Goal: Task Accomplishment & Management: Manage account settings

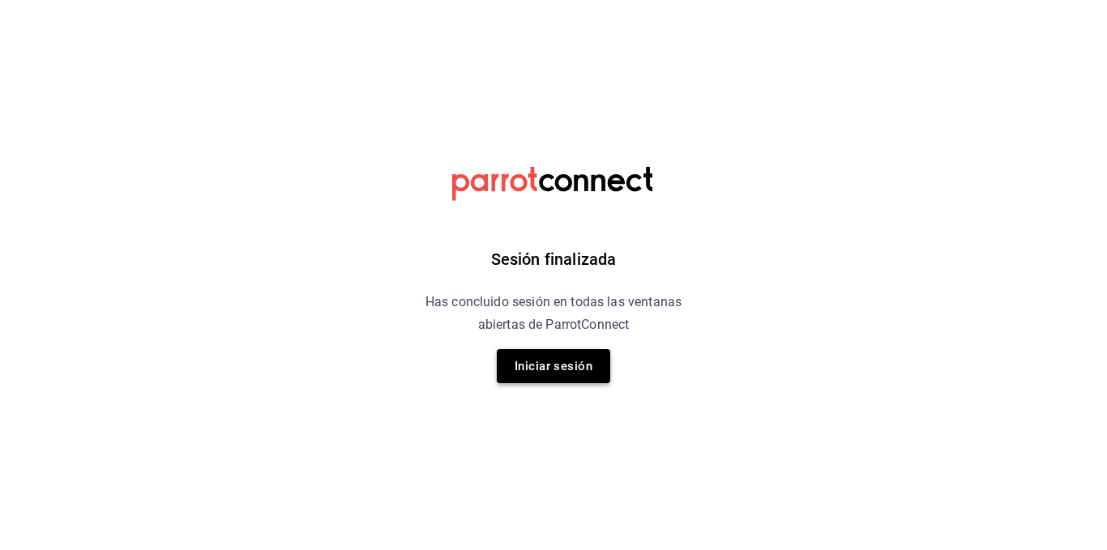
click at [540, 367] on button "Iniciar sesión" at bounding box center [553, 366] width 113 height 34
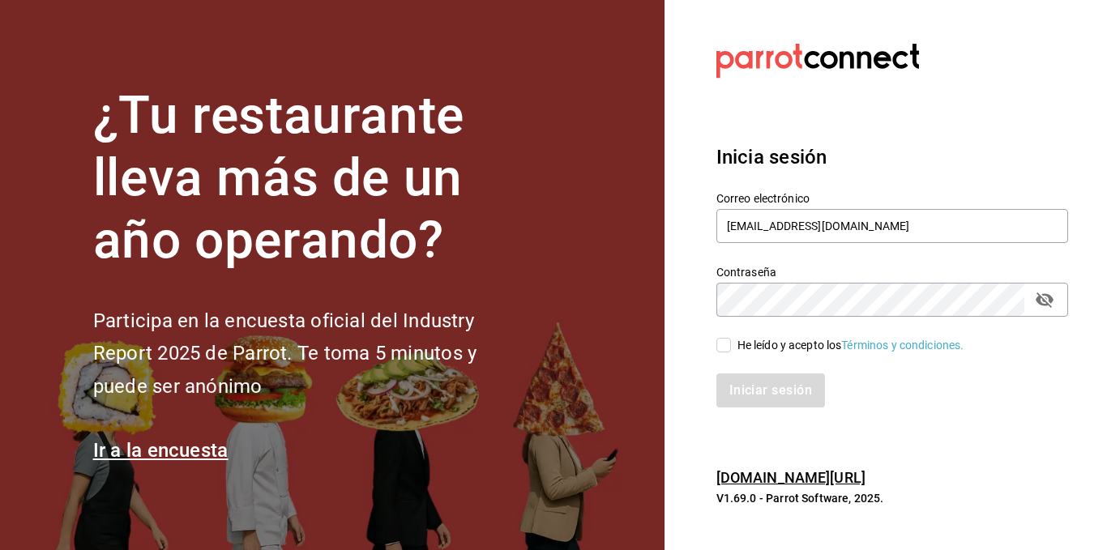
click at [733, 344] on span "He leído y acepto los Términos y condiciones." at bounding box center [847, 345] width 233 height 17
click at [731, 344] on input "He leído y acepto los Términos y condiciones." at bounding box center [723, 345] width 15 height 15
checkbox input "true"
click at [744, 391] on button "Iniciar sesión" at bounding box center [771, 391] width 110 height 34
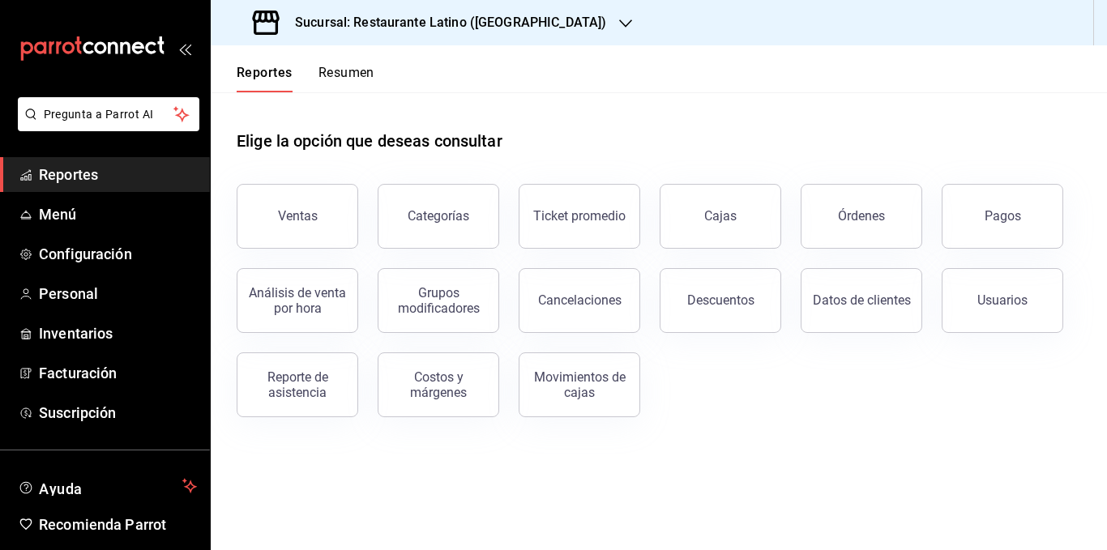
click at [335, 74] on button "Resumen" at bounding box center [346, 79] width 56 height 28
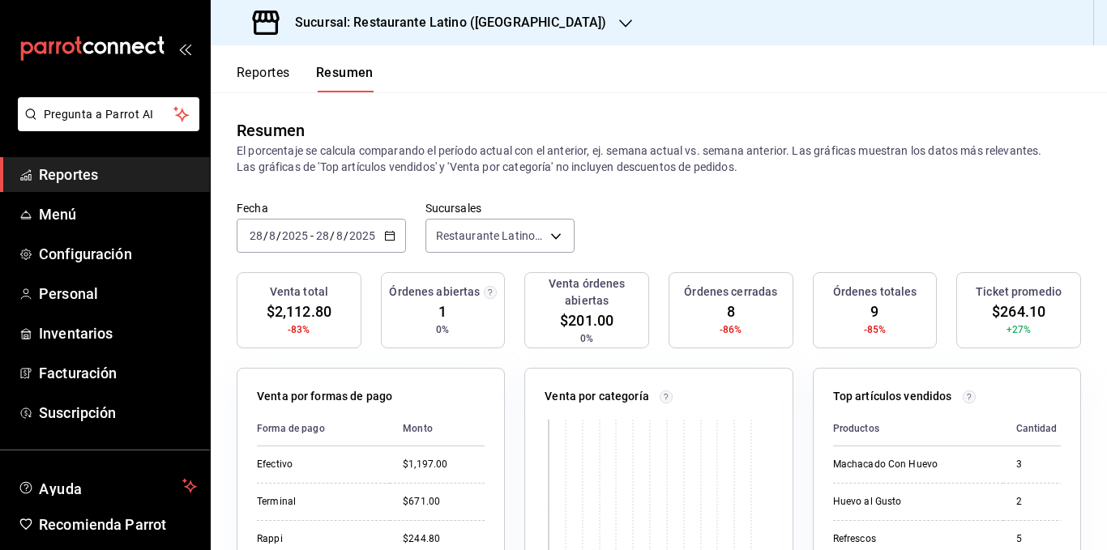
click at [460, 159] on p "El porcentaje se calcula comparando el período actual con el anterior, ej. sema…" at bounding box center [659, 159] width 844 height 32
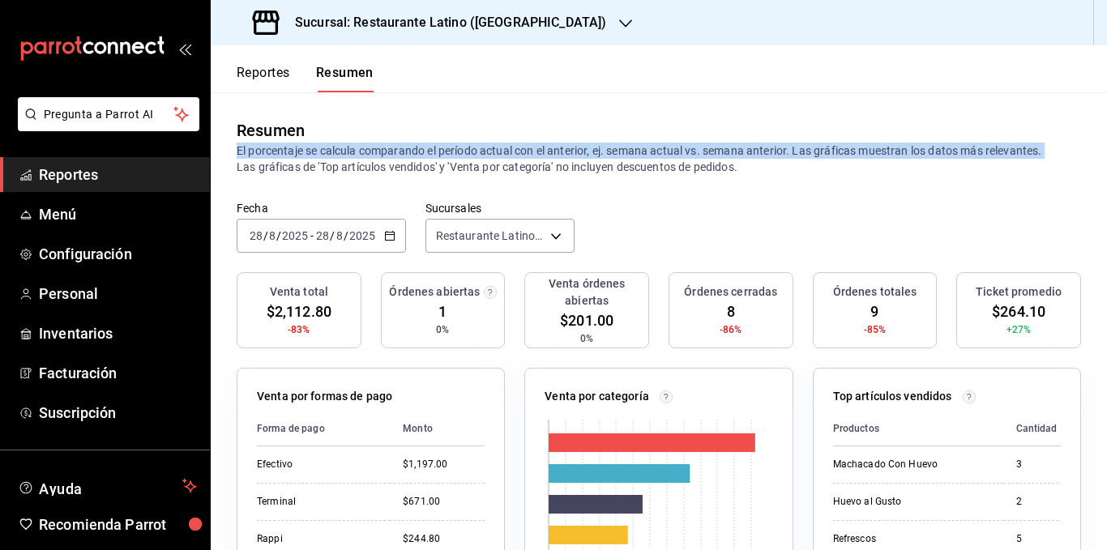
click at [335, 165] on p "El porcentaje se calcula comparando el período actual con el anterior, ej. sema…" at bounding box center [659, 159] width 844 height 32
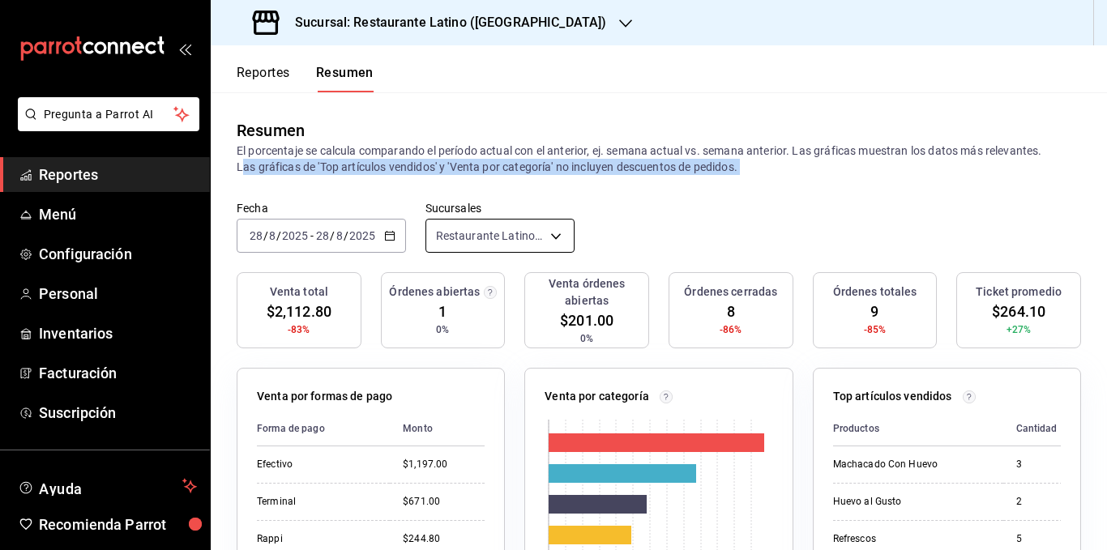
click at [519, 235] on body "Pregunta a Parrot AI Reportes Menú Configuración Personal Inventarios Facturaci…" at bounding box center [553, 275] width 1107 height 550
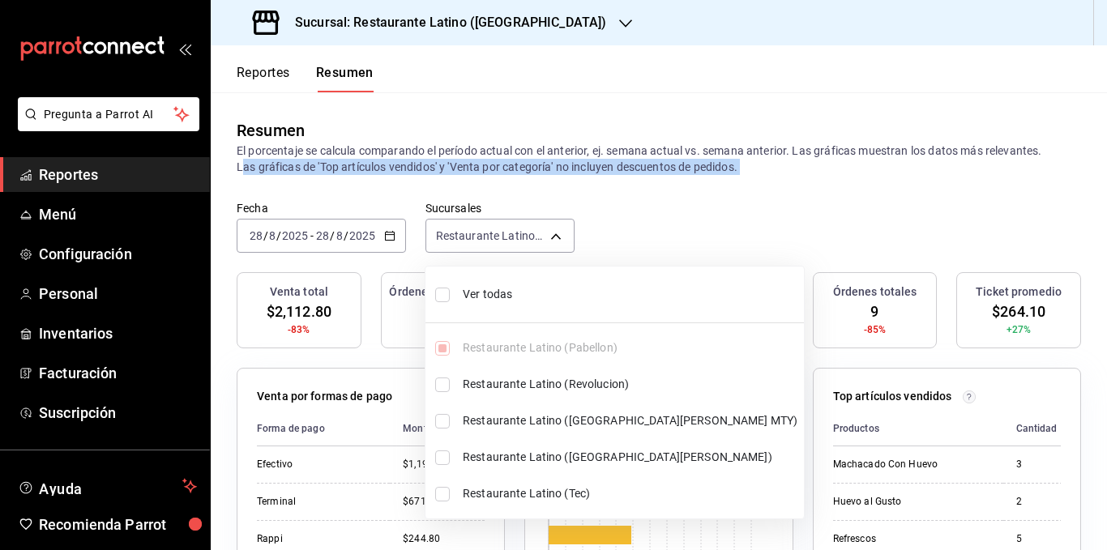
click at [507, 294] on span "Ver todas" at bounding box center [630, 294] width 335 height 17
type input "[object Object],[object Object],[object Object],[object Object],[object Object]"
checkbox input "true"
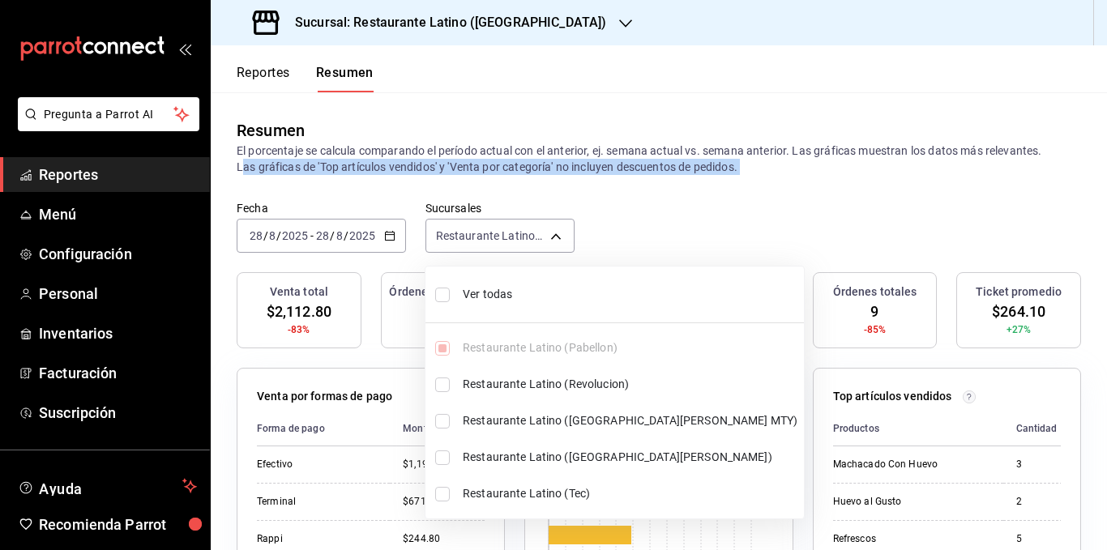
checkbox input "true"
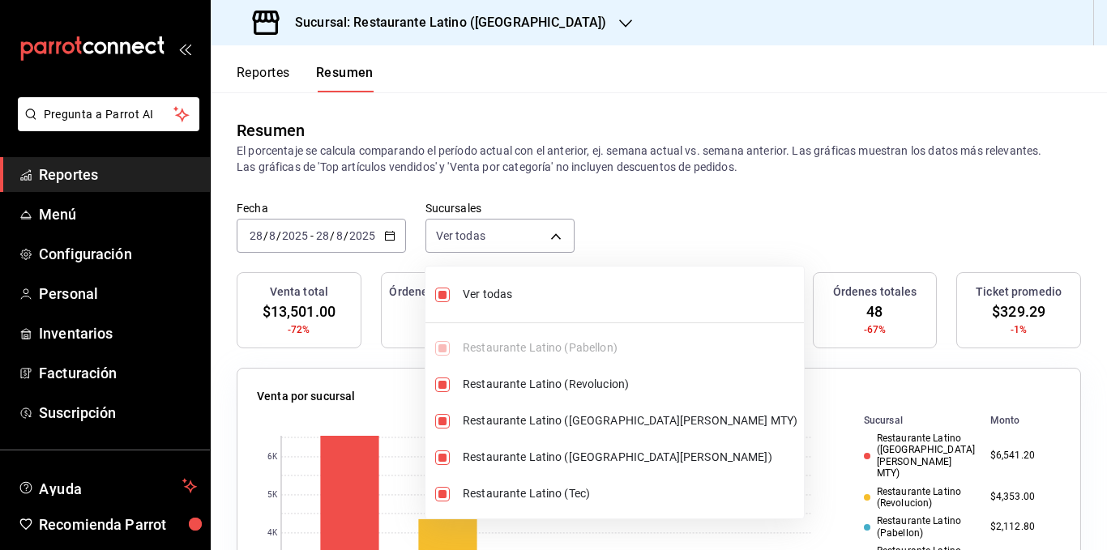
click at [502, 152] on div at bounding box center [553, 275] width 1107 height 550
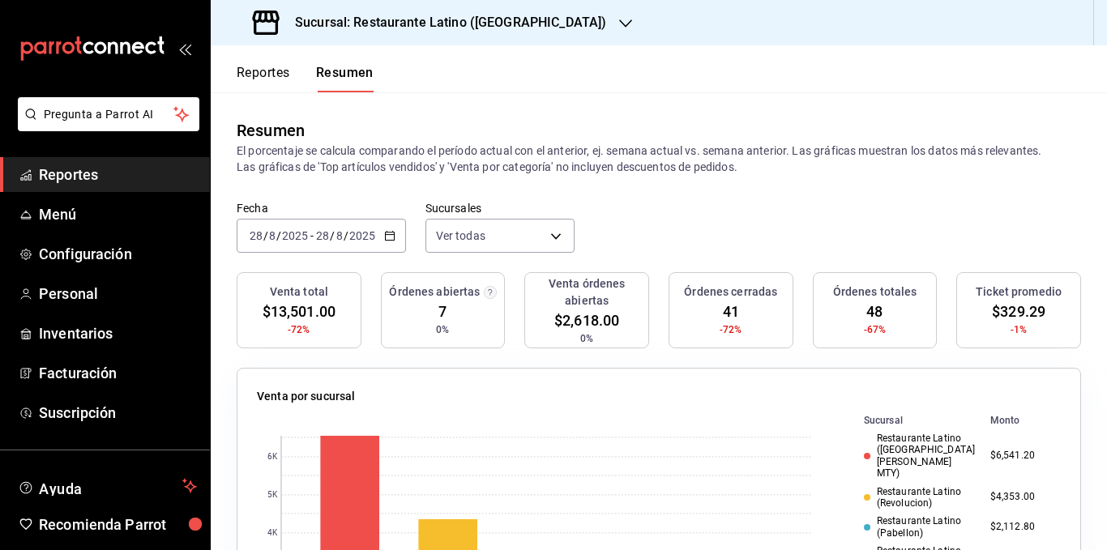
click at [491, 148] on p "El porcentaje se calcula comparando el período actual con el anterior, ej. sema…" at bounding box center [659, 159] width 844 height 32
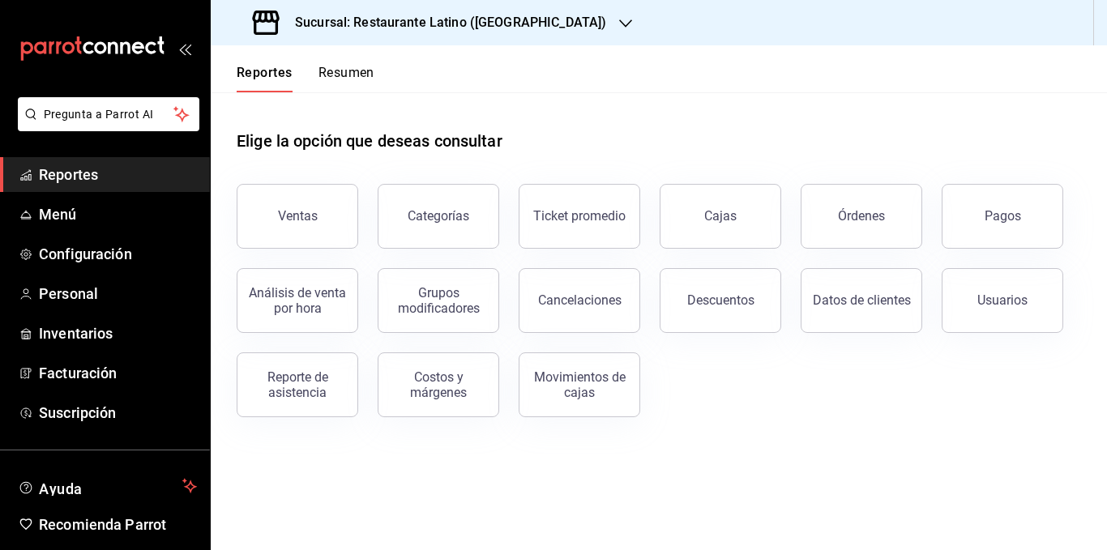
click at [365, 70] on button "Resumen" at bounding box center [346, 79] width 56 height 28
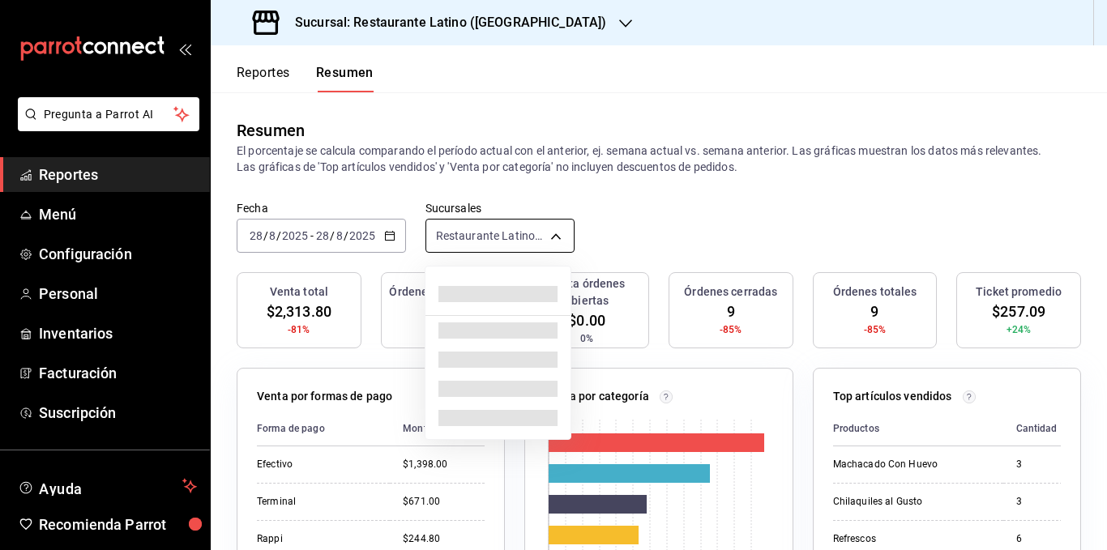
click at [468, 233] on body "Pregunta a Parrot AI Reportes Menú Configuración Personal Inventarios Facturaci…" at bounding box center [553, 275] width 1107 height 550
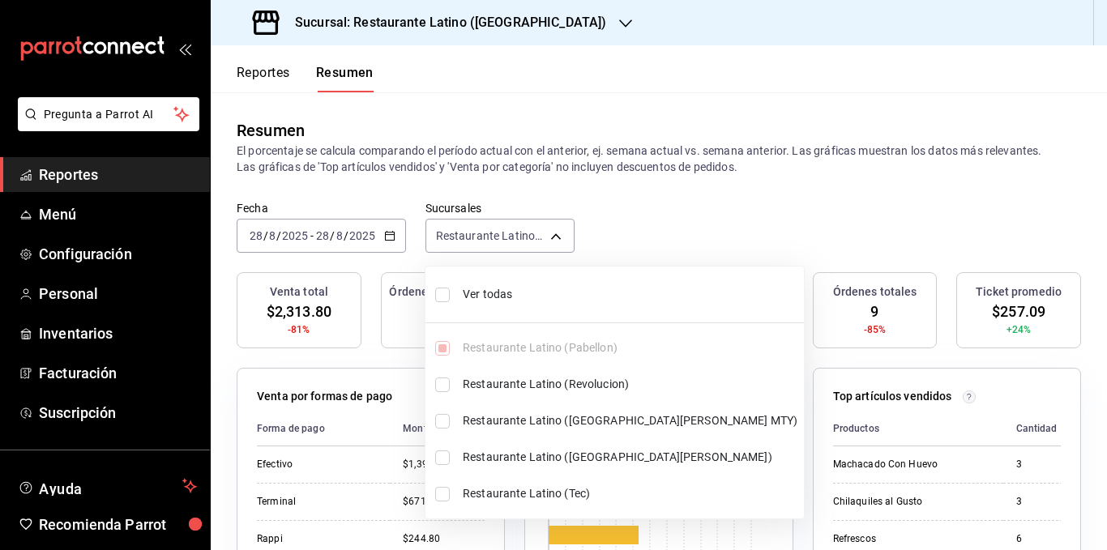
click at [484, 293] on span "Ver todas" at bounding box center [630, 294] width 335 height 17
type input "[object Object],[object Object],[object Object],[object Object],[object Object]"
checkbox input "true"
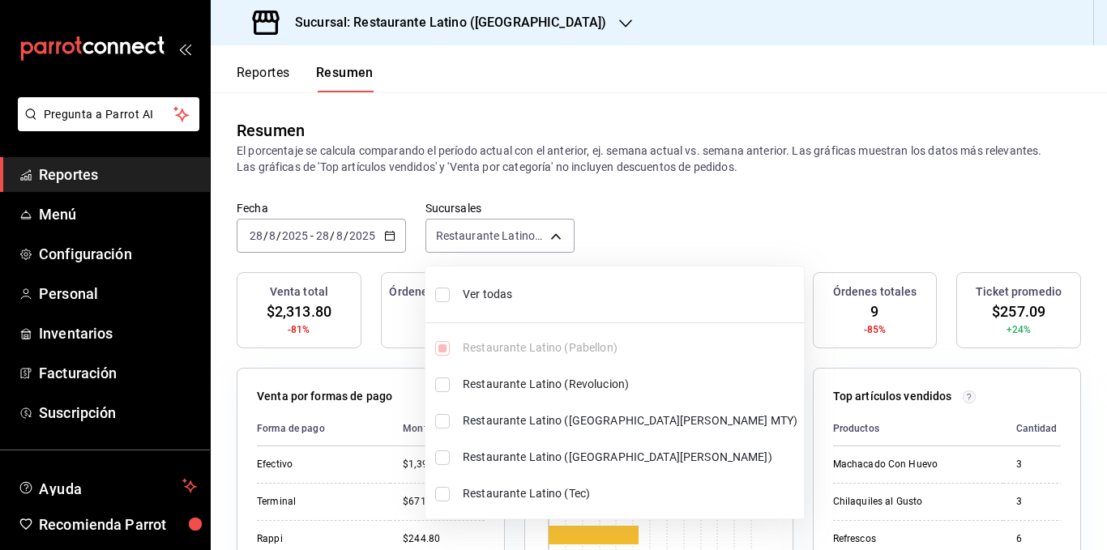
checkbox input "true"
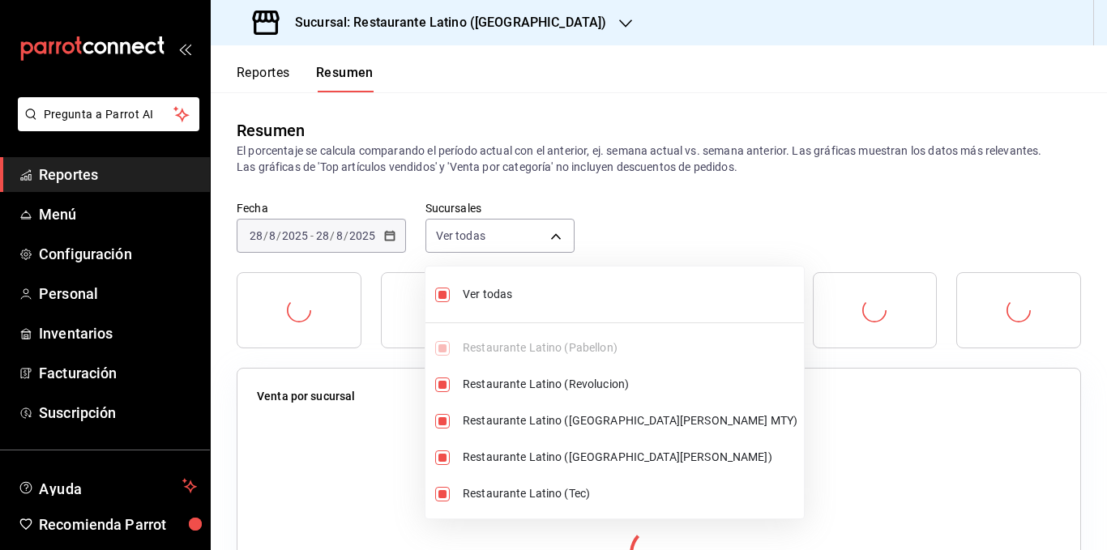
click at [639, 165] on div at bounding box center [553, 275] width 1107 height 550
